Goal: Task Accomplishment & Management: Manage account settings

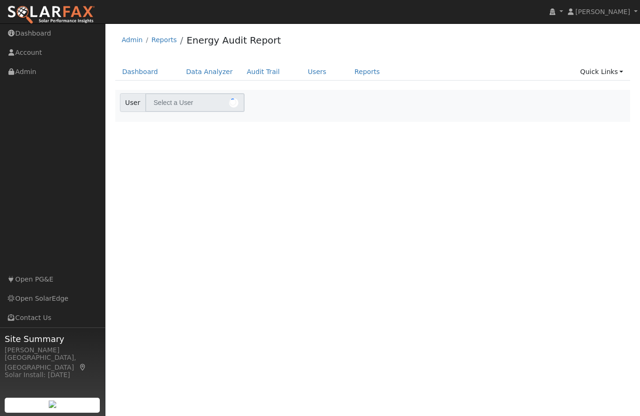
type input "[DEMOGRAPHIC_DATA][PERSON_NAME][DEMOGRAPHIC_DATA]"
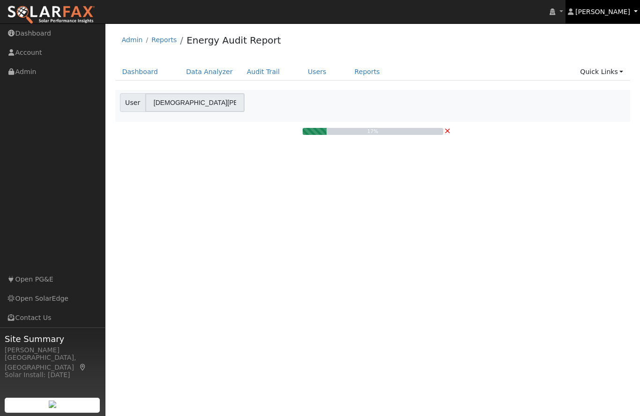
click at [617, 10] on span "[PERSON_NAME]" at bounding box center [603, 12] width 55 height 8
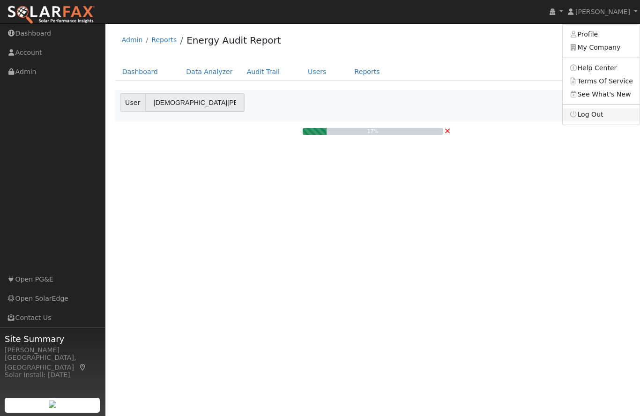
click at [602, 115] on link "Log Out" at bounding box center [601, 114] width 77 height 13
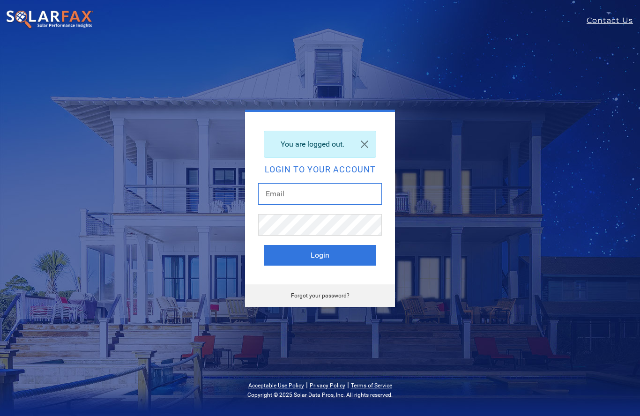
click at [308, 196] on input "text" at bounding box center [320, 194] width 124 height 22
type input "[EMAIL_ADDRESS][DOMAIN_NAME]"
click at [359, 197] on input "[EMAIL_ADDRESS][DOMAIN_NAME]" at bounding box center [320, 194] width 124 height 22
click at [320, 255] on button "Login" at bounding box center [320, 255] width 113 height 21
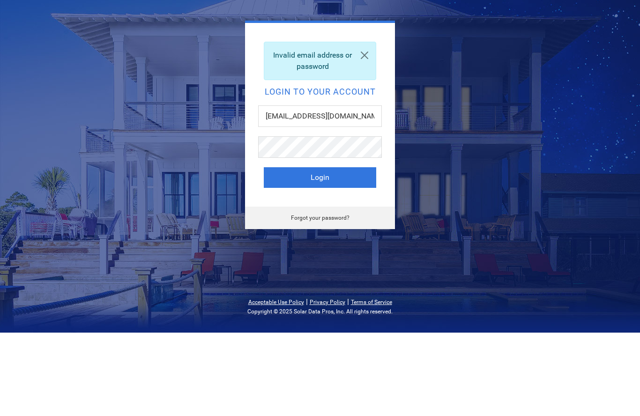
click at [283, 290] on div "Forgot your password?" at bounding box center [320, 301] width 150 height 23
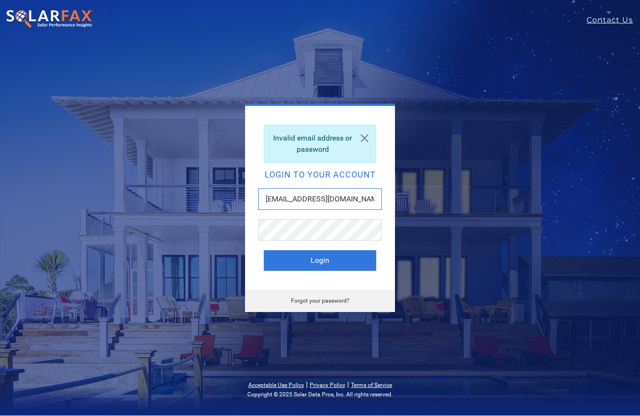
click at [274, 202] on input "[EMAIL_ADDRESS][DOMAIN_NAME]" at bounding box center [320, 200] width 124 height 22
click at [359, 133] on link at bounding box center [365, 139] width 23 height 26
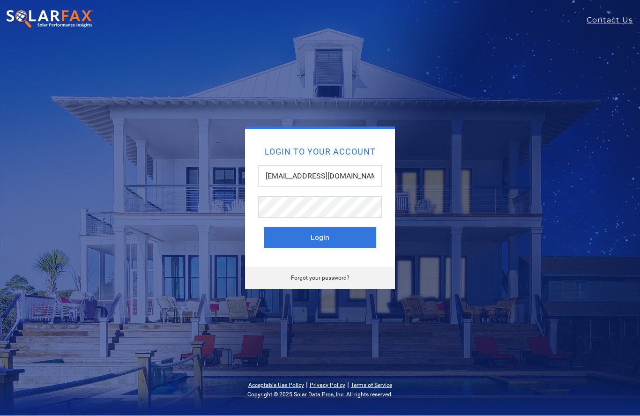
click at [182, 163] on div "Login to your account Jlebeiko@gmail.com Login Forgot your password?" at bounding box center [320, 208] width 356 height 163
click at [266, 180] on input "[EMAIL_ADDRESS][DOMAIN_NAME]" at bounding box center [320, 177] width 124 height 22
click at [140, 151] on div "Login to your account Jlebeiko@gmail.com Login Forgot your password?" at bounding box center [320, 208] width 534 height 163
click at [347, 181] on input "[EMAIL_ADDRESS][DOMAIN_NAME]" at bounding box center [320, 177] width 124 height 22
click at [462, 273] on div "Login to your account Jlebeiko@gmail.com Login Forgot your password?" at bounding box center [320, 208] width 356 height 163
